Goal: Information Seeking & Learning: Learn about a topic

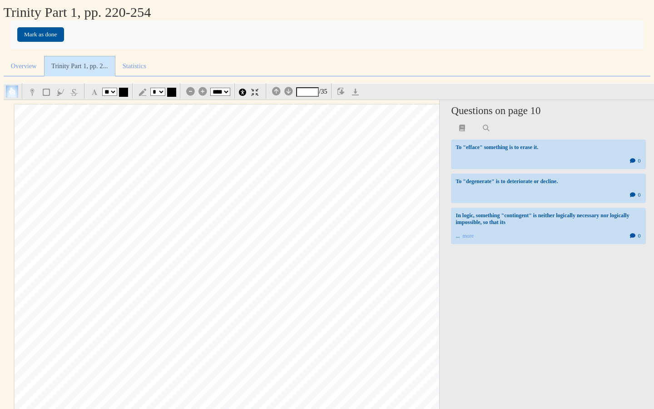
select select "**"
select select "*"
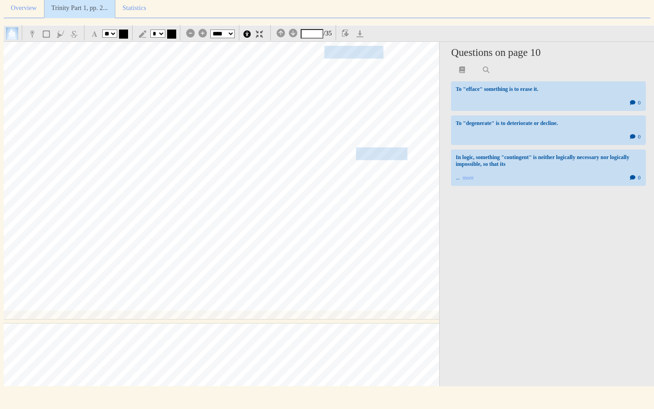
scroll to position [7416, 63]
click at [356, 47] on span "revelation; this innate sense degenerates" at bounding box center [283, 51] width 201 height 11
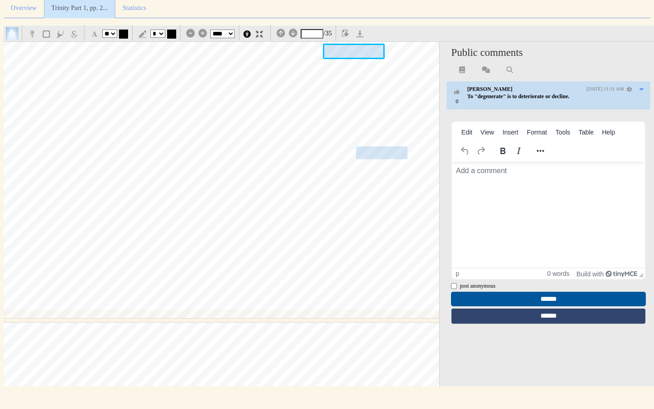
scroll to position [0, 0]
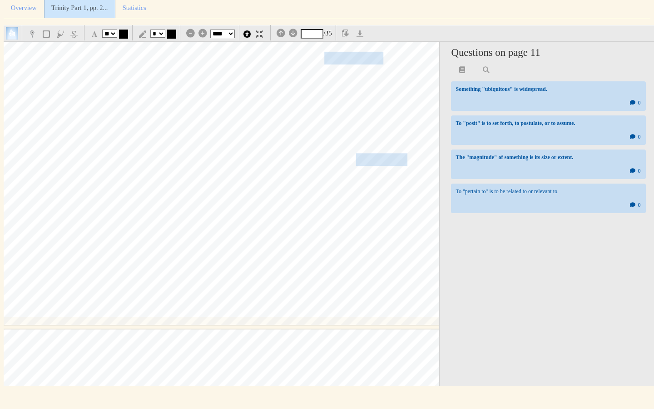
scroll to position [7409, 63]
click at [383, 167] on span "other contingent" at bounding box center [367, 161] width 79 height 11
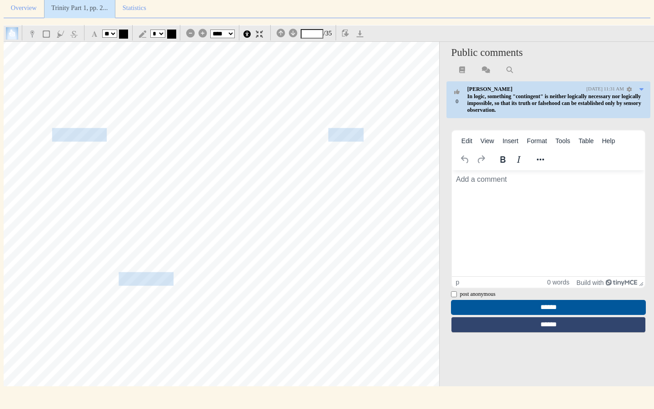
scroll to position [7879, 75]
click at [346, 130] on span "gion is .ubiquitous and why human civilizations have generally posited divine b…" at bounding box center [224, 135] width 416 height 12
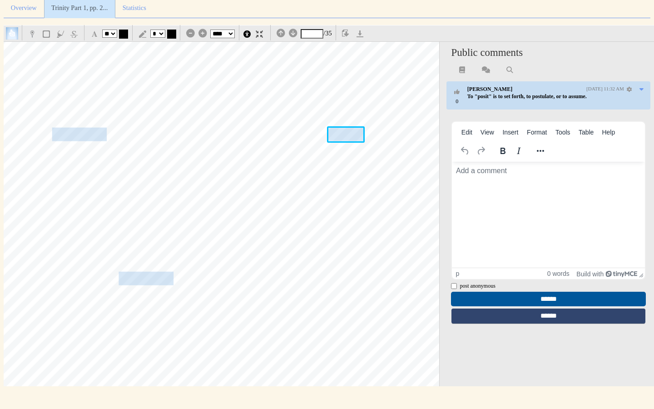
scroll to position [0, 0]
click at [364, 235] on div "230 The [DEMOGRAPHIC_DATA] of the [DEMOGRAPHIC_DATA] believe it intuitively wit…" at bounding box center [209, 242] width 540 height 765
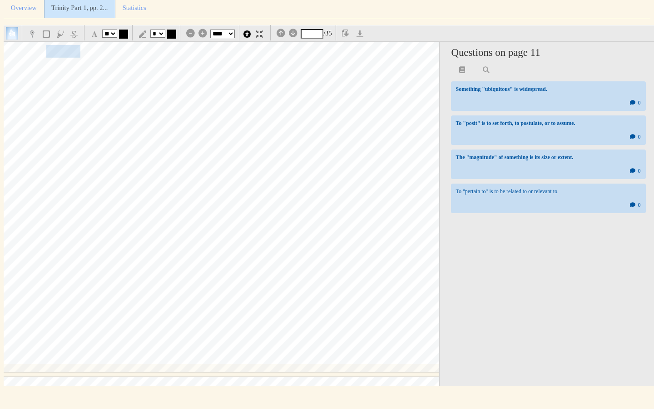
scroll to position [8902, 74]
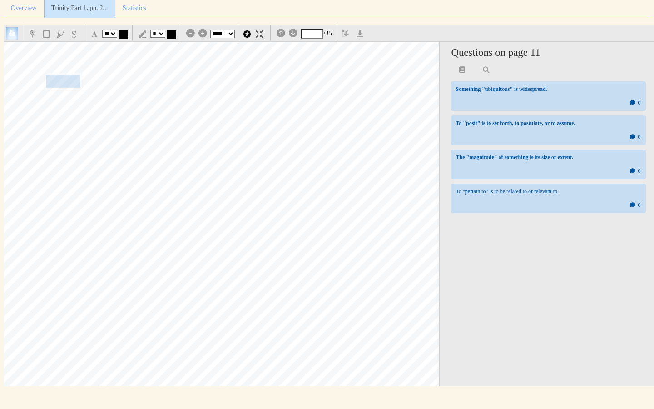
click at [411, 72] on div "§ 2.5 The [DEMOGRAPHIC_DATA] Who Reveals Himself 231 is given to humanity as in…" at bounding box center [210, 19] width 540 height 765
click at [185, 84] on div "The fth substunc ~ touche~ au th •· it indeliW y lmwcs tm ccs of lt ~ If 011 l'…" at bounding box center [210, 393] width 540 height 765
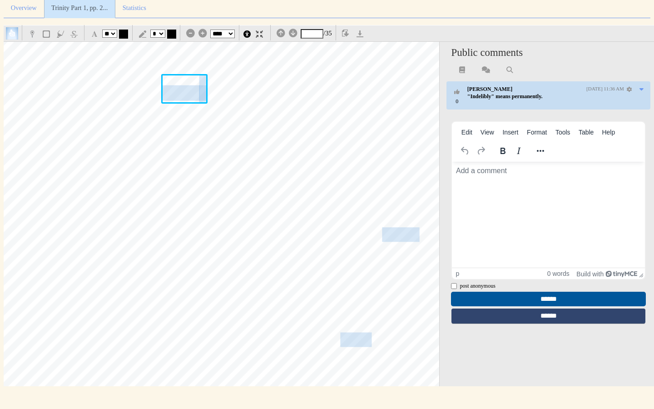
scroll to position [0, 0]
click at [265, 143] on span "hlm" at bounding box center [261, 147] width 20 height 14
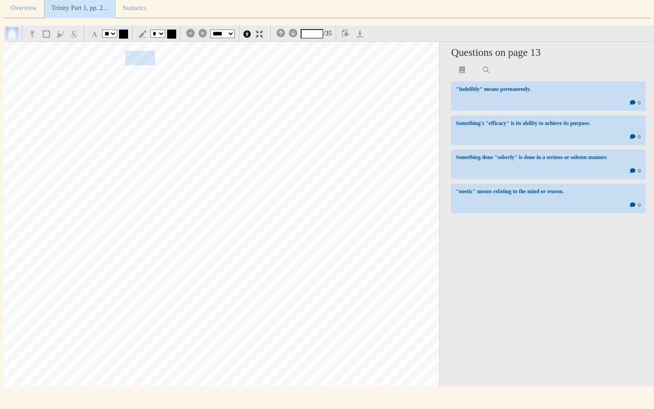
scroll to position [9622, 73]
click at [138, 52] on span "the noetic" at bounding box center [131, 54] width 48 height 13
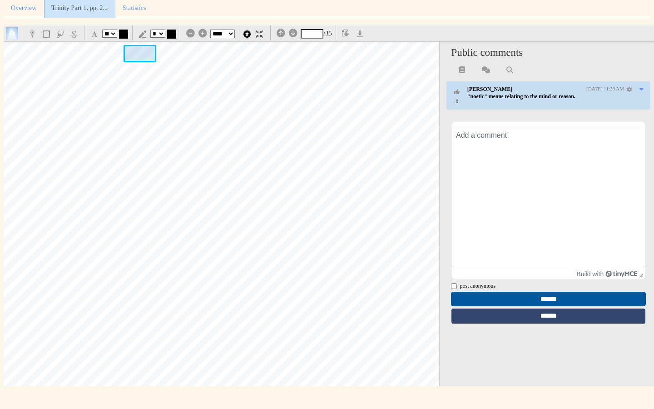
scroll to position [0, 0]
click at [263, 138] on span "not "glorifled.him" or given "thanks" at bounding box center [328, 141] width 188 height 13
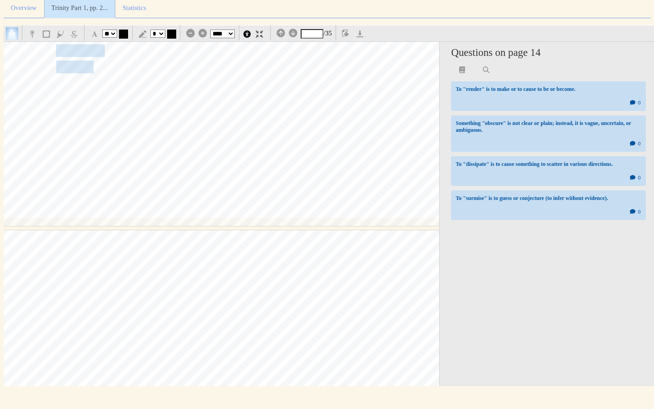
scroll to position [10587, 74]
click at [79, 70] on span "scholar surmises from [PERSON_NAME], creation" at bounding box center [103, 66] width 327 height 16
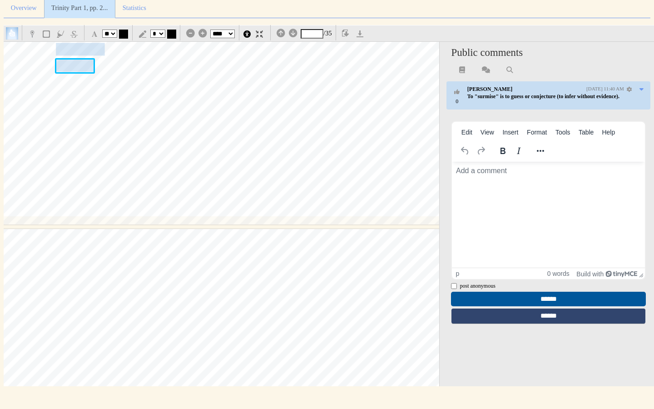
scroll to position [0, 0]
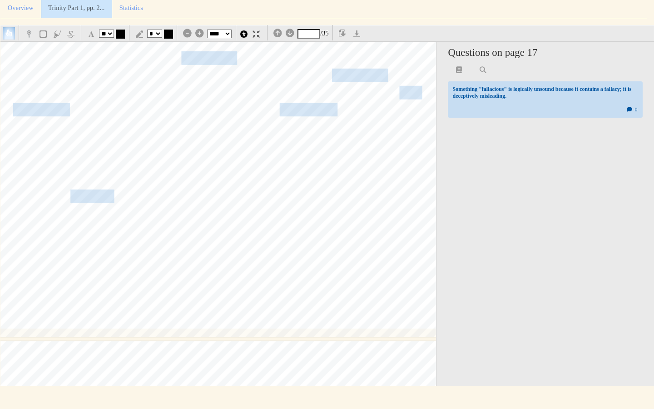
scroll to position [17400, 80]
click at [225, 51] on span "we have a shared propensity for rational discourse independent" at bounding box center [253, 57] width 314 height 12
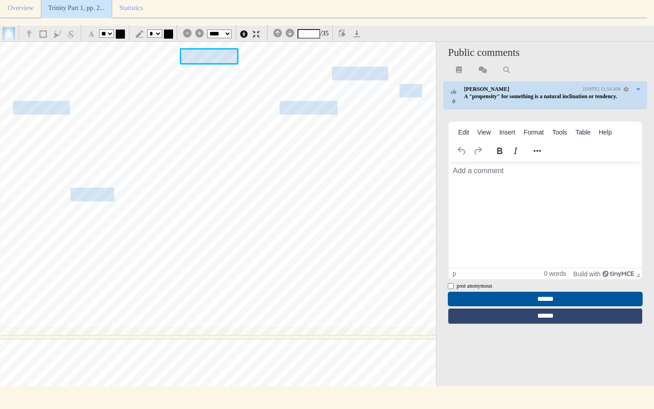
scroll to position [0, 0]
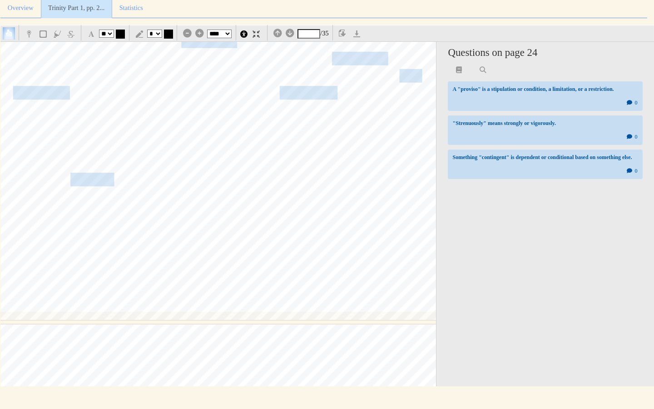
scroll to position [17417, 80]
click at [353, 53] on span "ontological fact" at bounding box center [371, 57] width 78 height 12
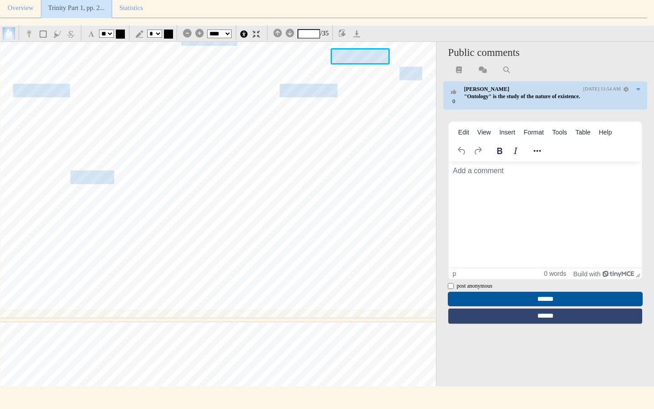
scroll to position [0, 0]
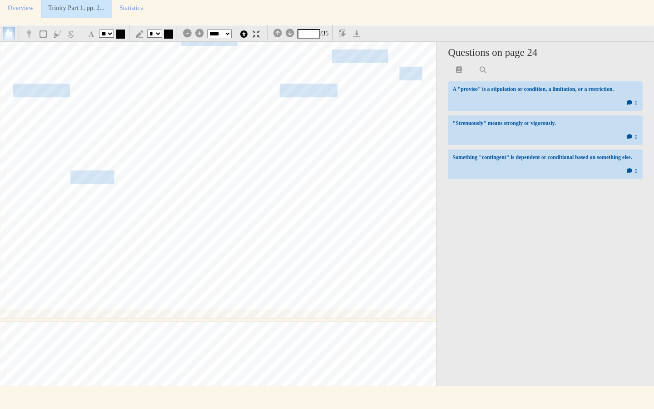
click at [56, 91] on span "temological awareness" at bounding box center [67, 91] width 109 height 12
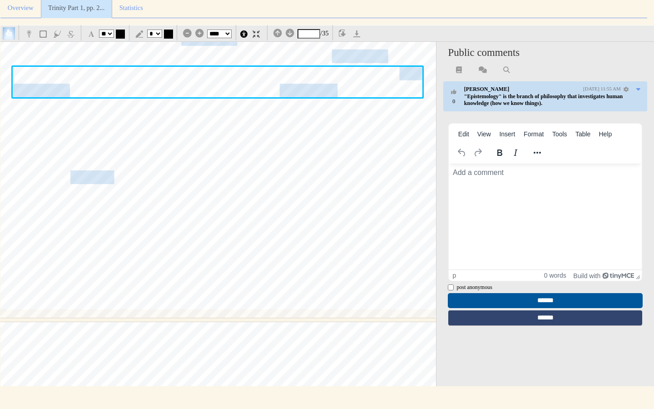
click at [184, 148] on span "I adopt your presuppositions?" Surely he would have to provide reasons for doing" at bounding box center [218, 143] width 410 height 12
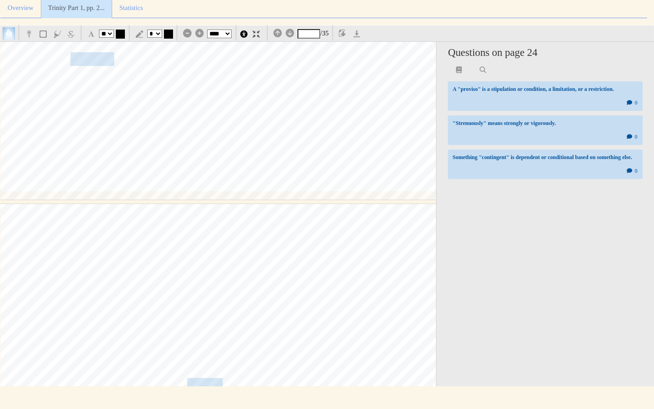
scroll to position [17538, 80]
click at [104, 57] on span "ible to the syllogism:" at bounding box center [64, 57] width 105 height 12
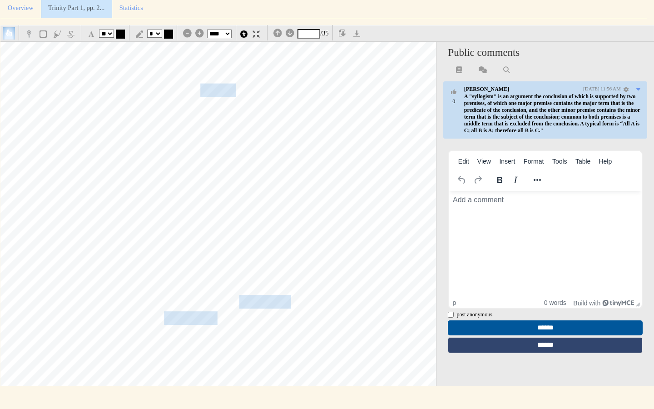
scroll to position [17830, 67]
click at [215, 91] on span "the proviso" at bounding box center [209, 90] width 53 height 12
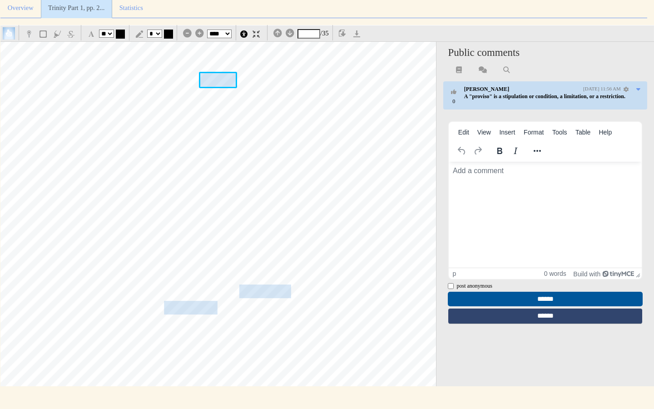
scroll to position [17841, 67]
click at [258, 124] on span "necessary grounds for believing in the exis-" at bounding box center [311, 129] width 207 height 12
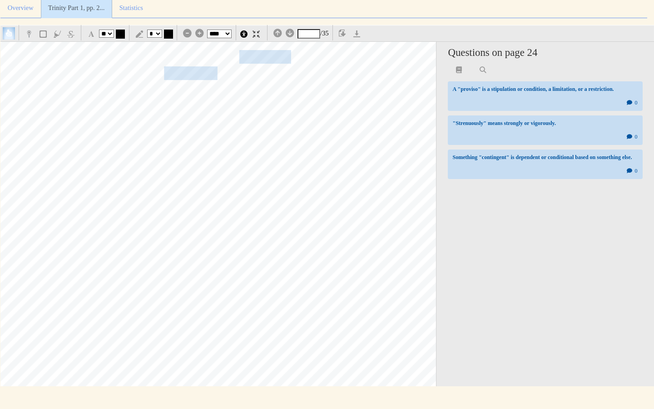
scroll to position [18078, 67]
click at [273, 51] on span "necessarily true. [PERSON_NAME] strenuously rejects" at bounding box center [239, 53] width 275 height 12
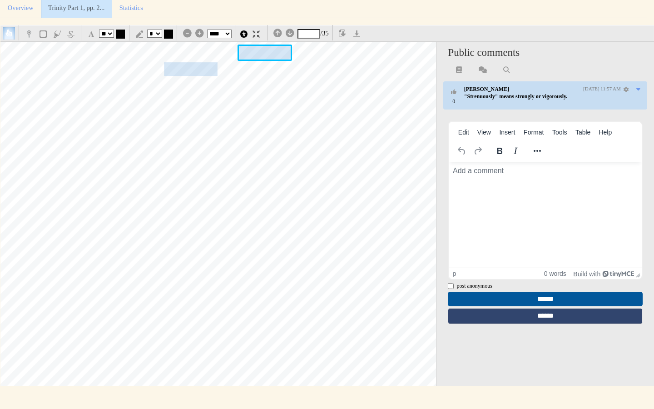
scroll to position [0, 0]
click at [298, 123] on div "§ 2.5 The [DEMOGRAPHIC_DATA] Who Reveals Himself 243 [PERSON_NAME]'s response i…" at bounding box center [214, 43] width 540 height 765
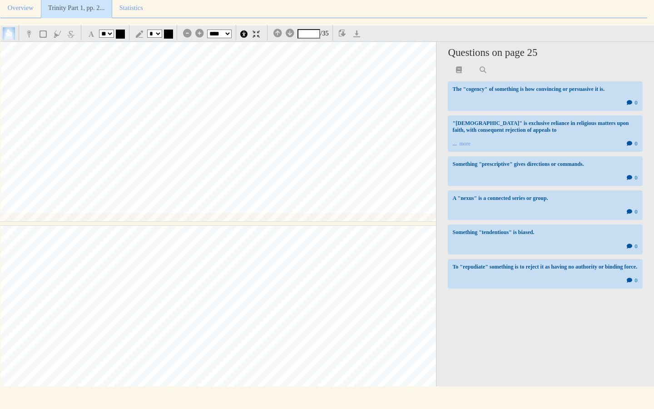
scroll to position [19055, 67]
type input "**"
click at [216, 33] on select "*** *** **** **** **** ****" at bounding box center [219, 34] width 25 height 9
select select "***"
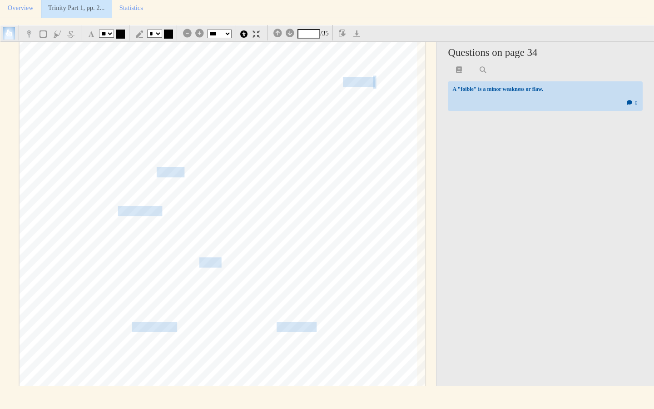
scroll to position [13998, 0]
click at [367, 83] on span "cogency" at bounding box center [358, 79] width 30 height 9
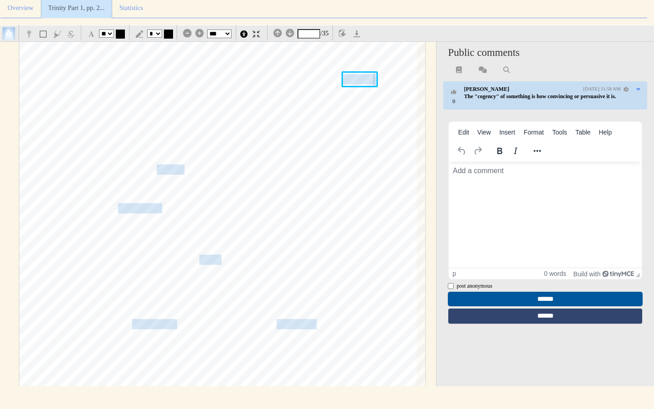
scroll to position [0, 0]
click at [273, 178] on span at bounding box center [274, 182] width 2 height 9
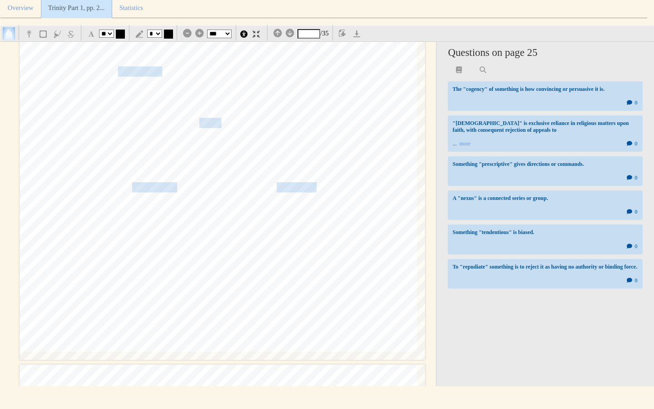
scroll to position [14137, 0]
click at [130, 73] on span "prescriptive;which" at bounding box center [153, 69] width 70 height 9
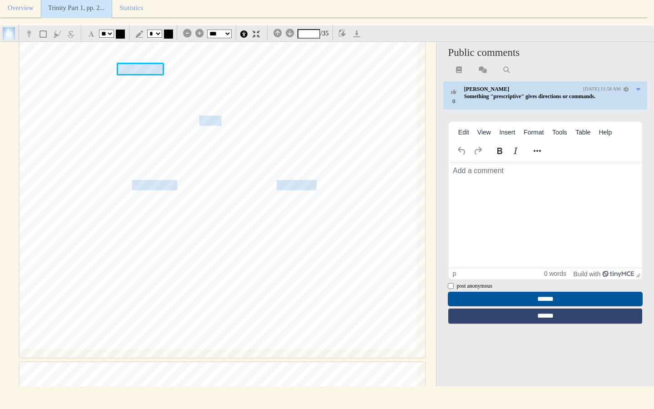
scroll to position [0, 0]
click at [260, 104] on span "is not properly basic like" at bounding box center [237, 108] width 89 height 9
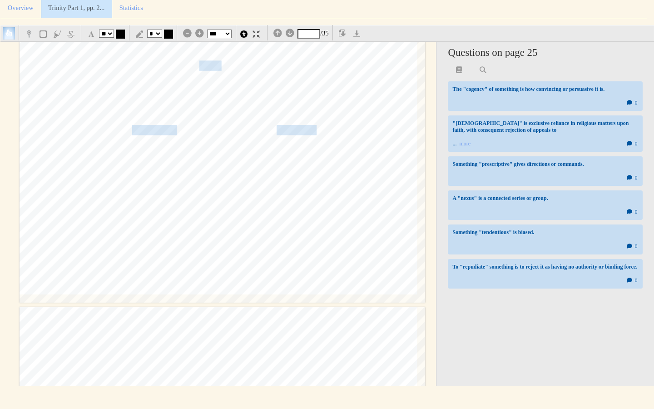
scroll to position [14194, 0]
click at [210, 63] on span "a nexus ofbasic" at bounding box center [222, 63] width 59 height 9
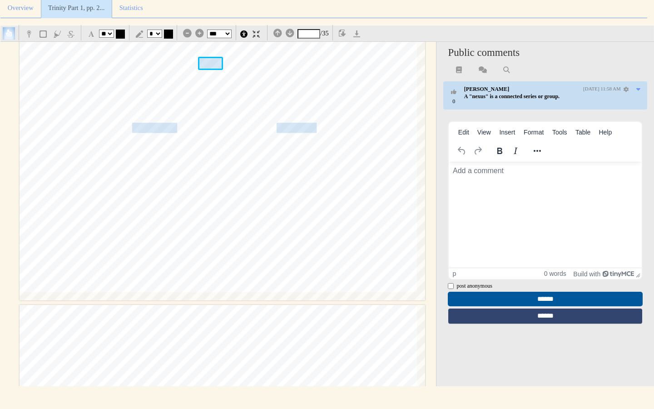
scroll to position [0, 0]
click at [222, 151] on span "these Reformed objections to natural theology, does natural theology" at bounding box center [254, 153] width 252 height 9
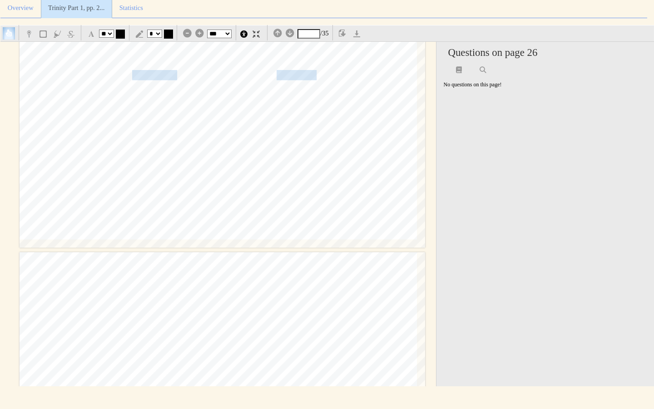
scroll to position [14247, 0]
click at [148, 74] on span "often tendentious." at bounding box center [144, 75] width 68 height 13
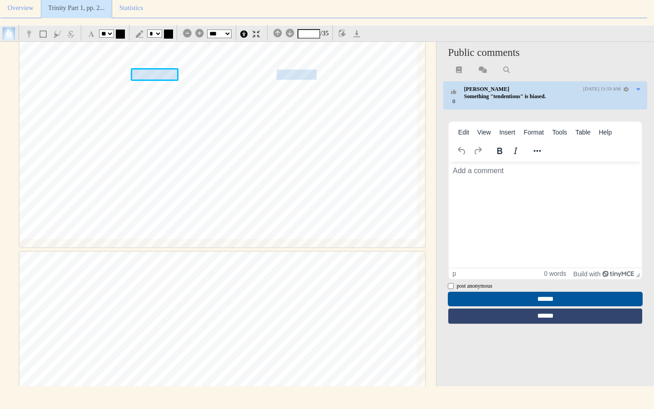
scroll to position [0, 0]
click at [215, 115] on span "something one" at bounding box center [205, 114] width 55 height 13
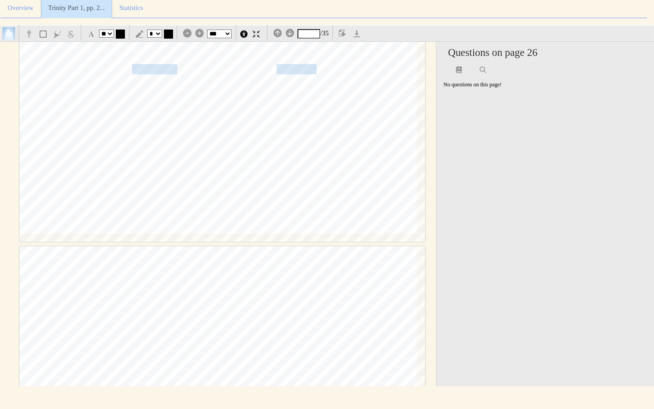
scroll to position [14253, 0]
click at [298, 70] on span "[PERSON_NAME] repudiated natural theology" at bounding box center [340, 68] width 182 height 9
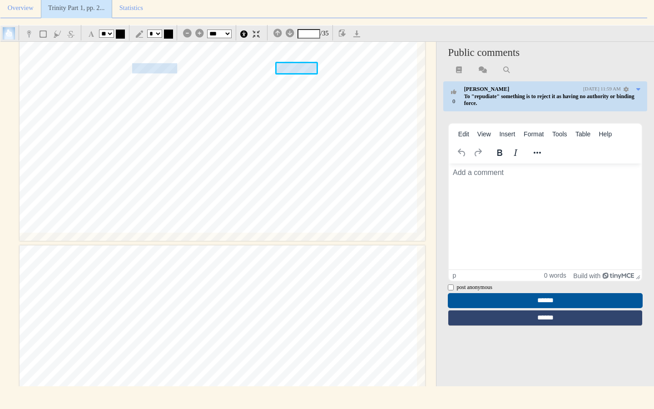
scroll to position [0, 0]
click at [238, 111] on span "of" at bounding box center [240, 107] width 9 height 9
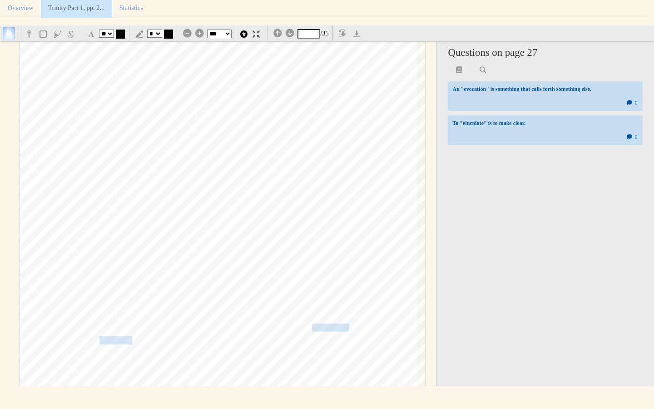
scroll to position [15661, 0]
type input "**"
